Goal: Navigation & Orientation: Understand site structure

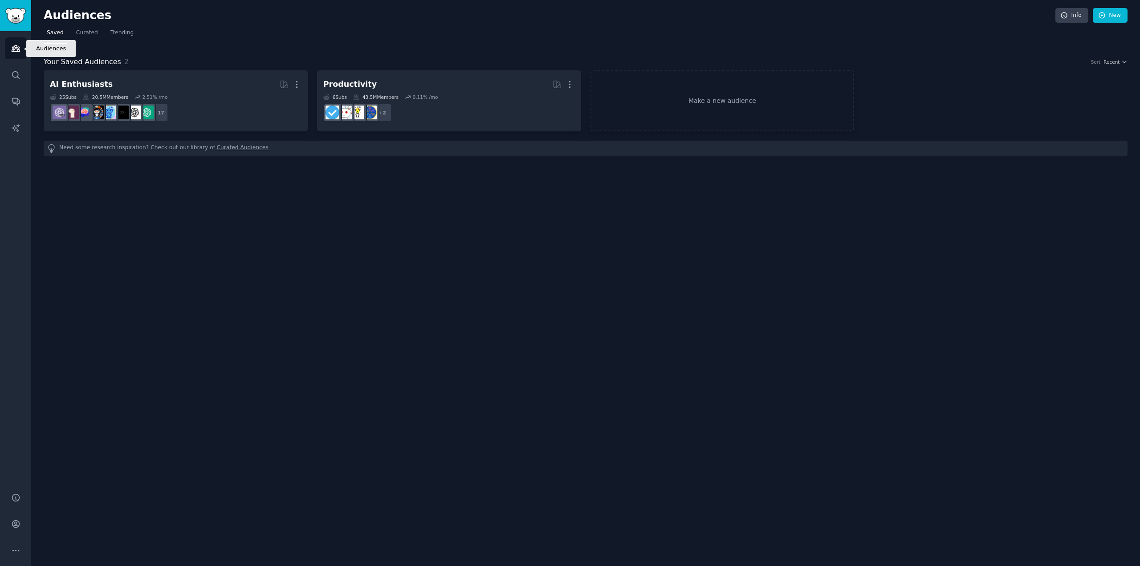
click at [21, 48] on link "Audiences" at bounding box center [16, 48] width 22 height 22
click at [19, 103] on icon "Sidebar" at bounding box center [15, 101] width 7 height 7
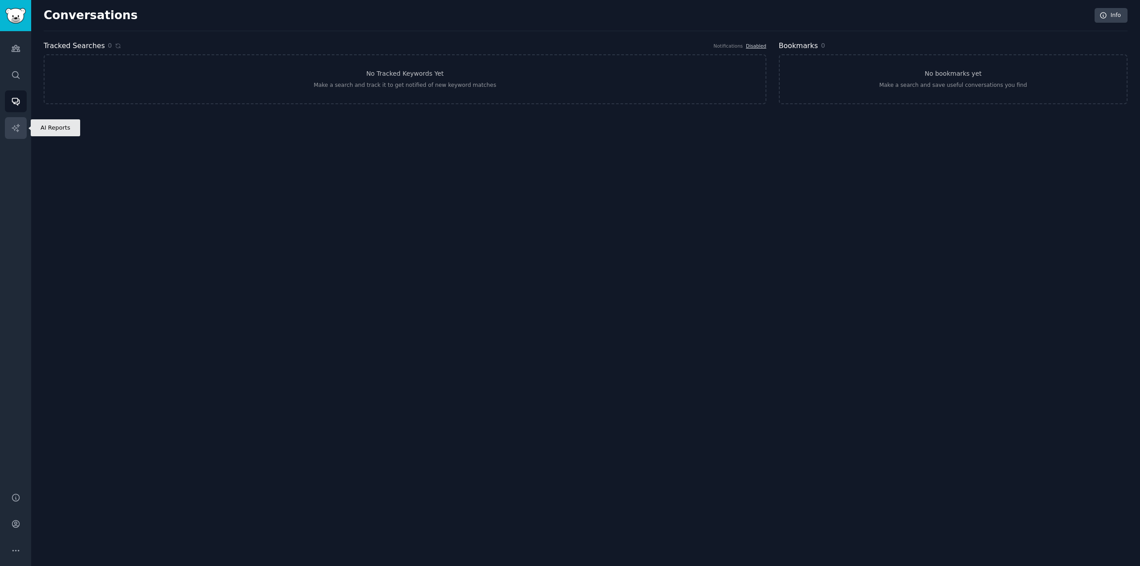
click at [19, 130] on icon "Sidebar" at bounding box center [15, 127] width 9 height 9
click at [19, 45] on icon "Sidebar" at bounding box center [15, 48] width 9 height 9
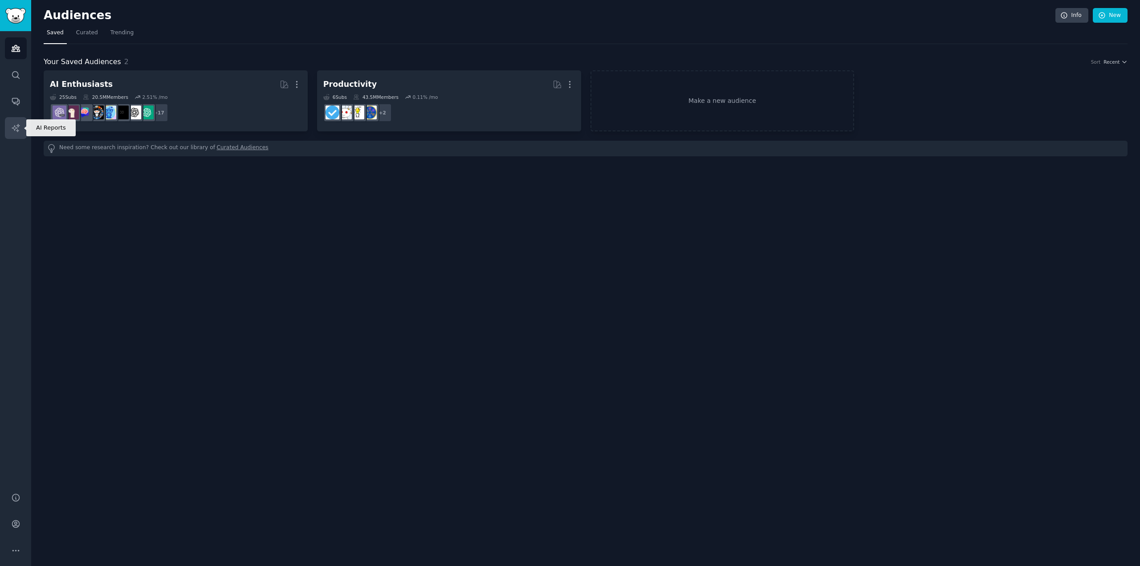
click at [13, 126] on icon "Sidebar" at bounding box center [15, 127] width 9 height 9
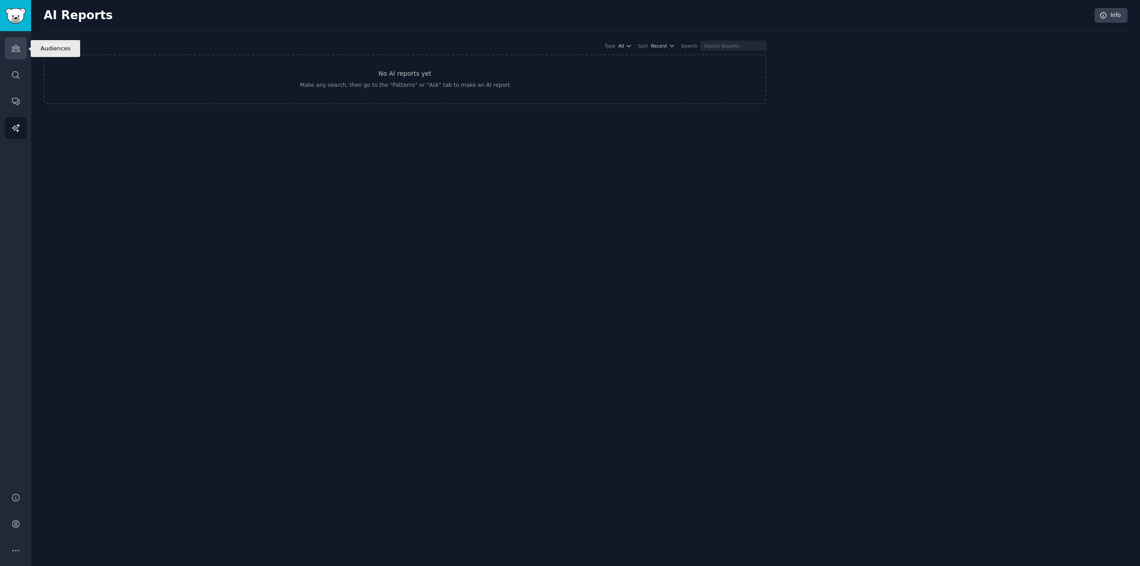
click at [14, 46] on icon "Sidebar" at bounding box center [16, 48] width 8 height 6
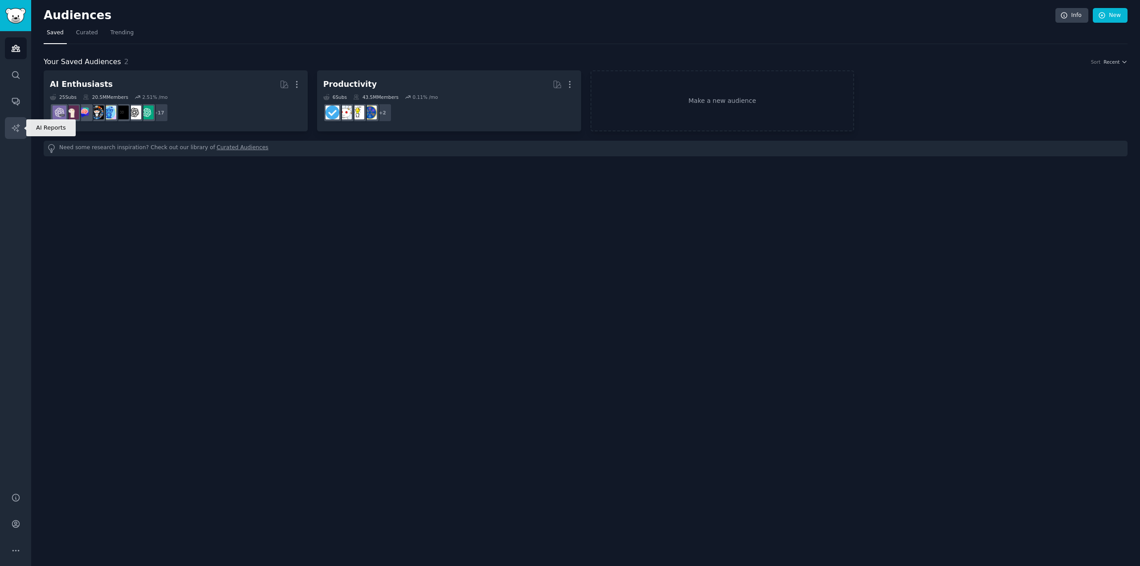
click at [16, 127] on icon "Sidebar" at bounding box center [16, 128] width 8 height 8
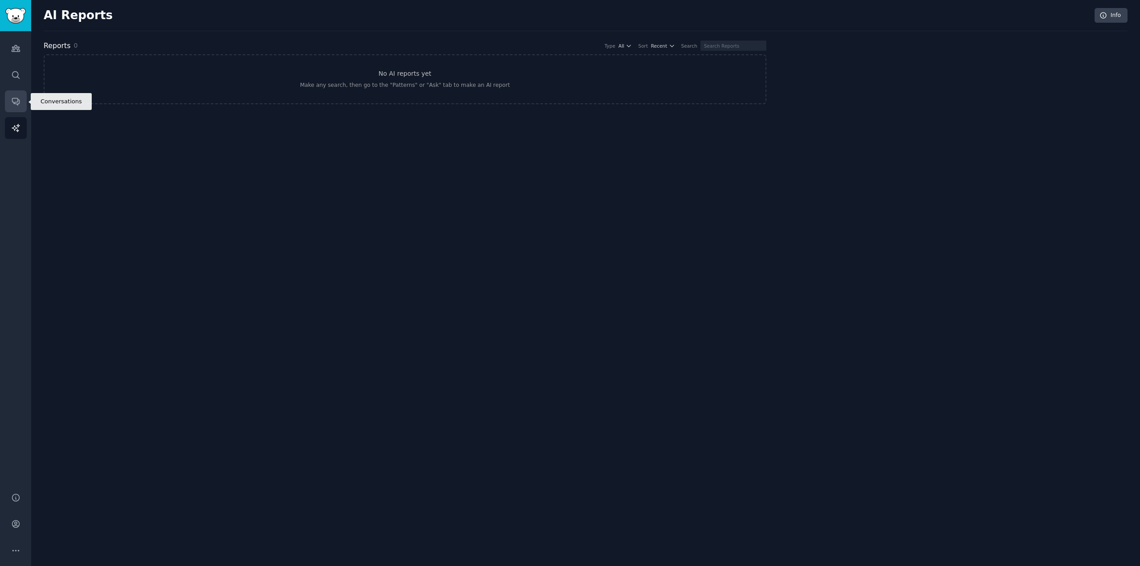
click at [15, 102] on icon "Sidebar" at bounding box center [15, 101] width 7 height 7
click at [20, 50] on link "Audiences" at bounding box center [16, 48] width 22 height 22
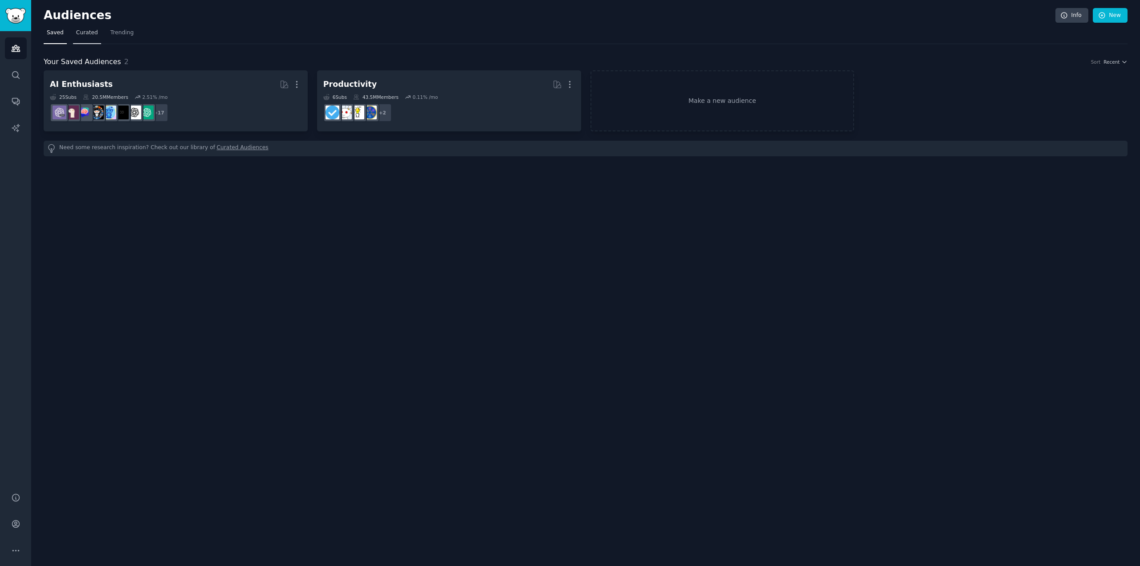
click at [77, 35] on span "Curated" at bounding box center [87, 33] width 22 height 8
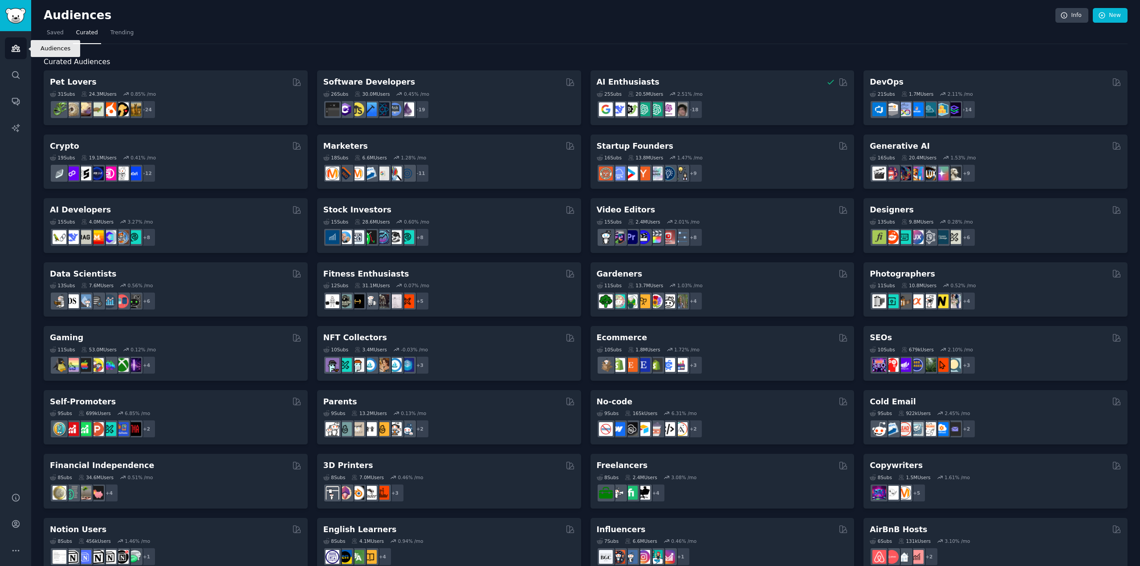
click at [19, 50] on icon "Sidebar" at bounding box center [16, 48] width 8 height 6
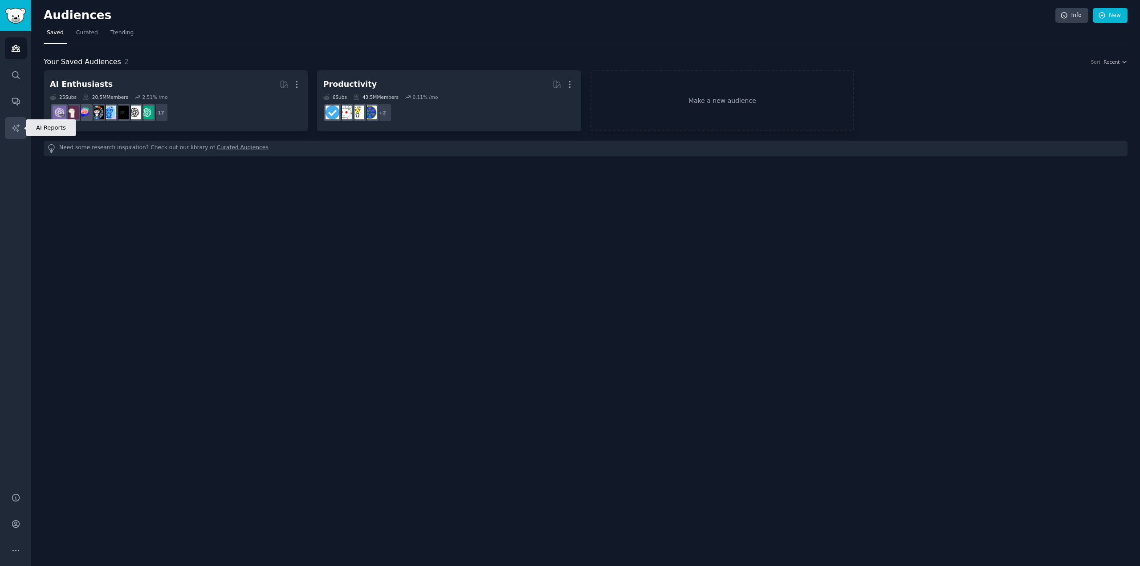
click at [10, 124] on link "AI Reports" at bounding box center [16, 128] width 22 height 22
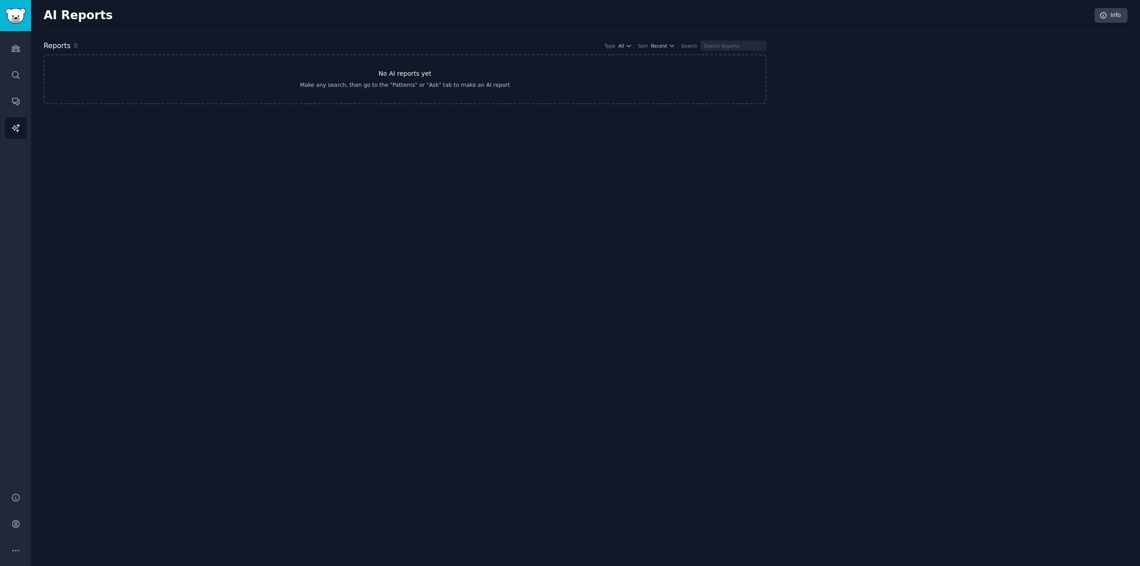
click at [451, 82] on div "Make any search, then go to the "Patterns" or "Ask" tab to make an AI report" at bounding box center [405, 85] width 210 height 8
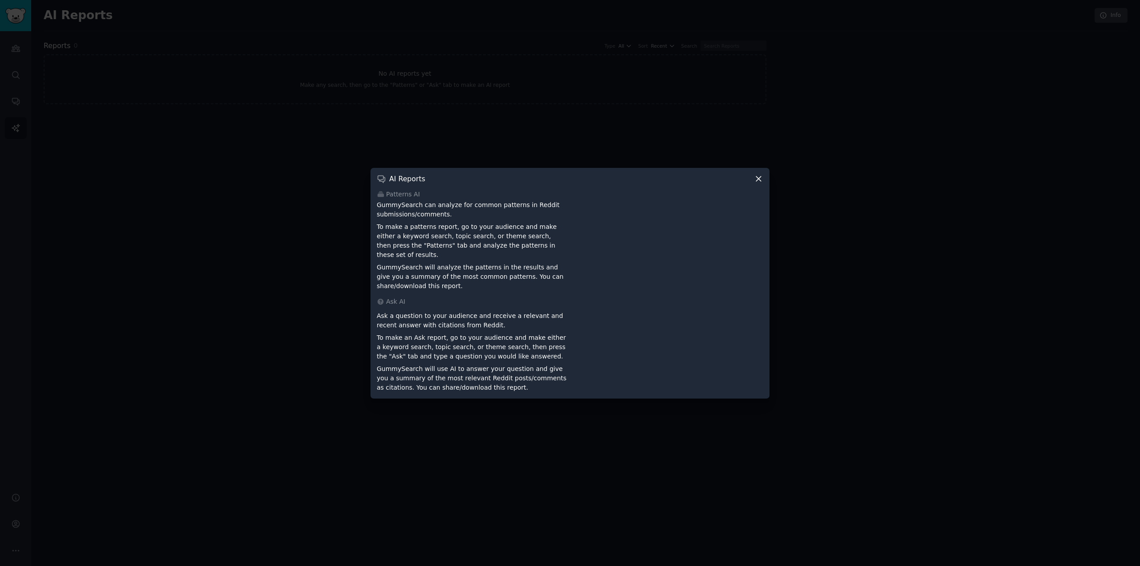
click at [758, 182] on icon at bounding box center [758, 178] width 9 height 9
